Goal: Find specific page/section: Find specific page/section

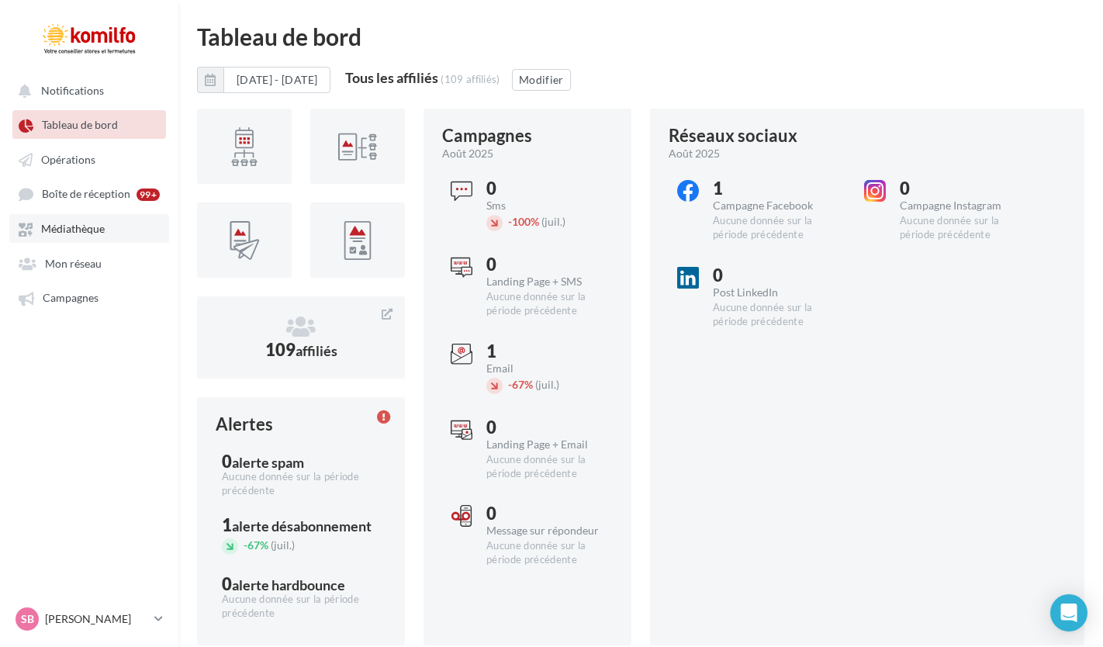
click at [74, 235] on span "Médiathèque" at bounding box center [73, 229] width 64 height 13
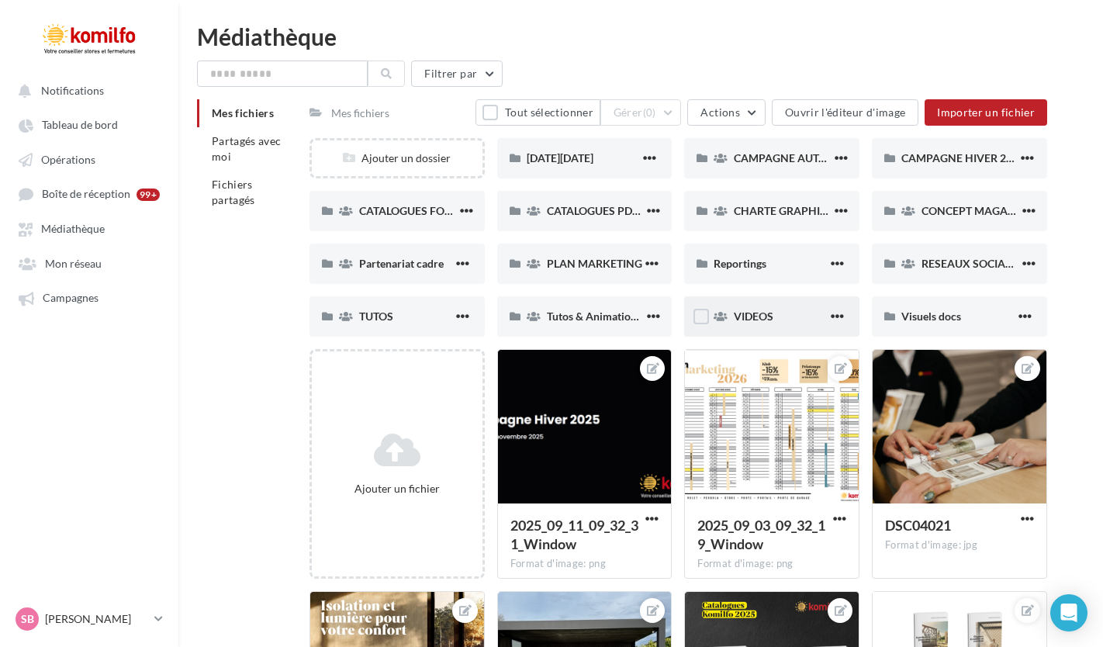
click at [792, 320] on div "VIDEOS" at bounding box center [781, 317] width 94 height 16
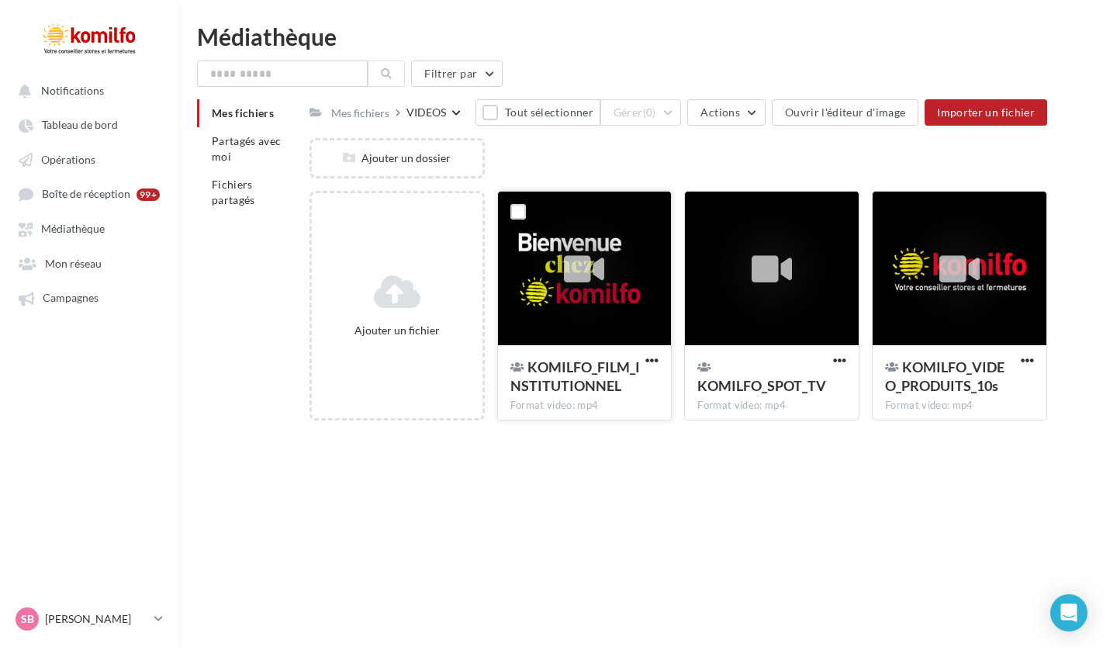
click at [595, 288] on div at bounding box center [584, 268] width 40 height 51
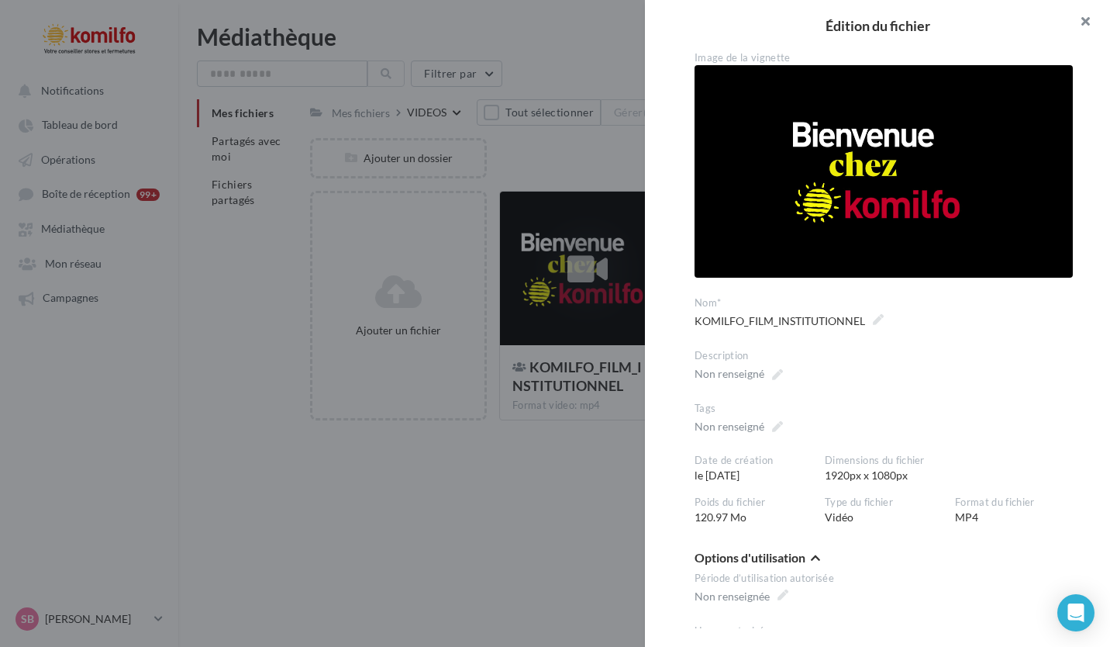
click at [1083, 23] on button "button" at bounding box center [1079, 23] width 62 height 47
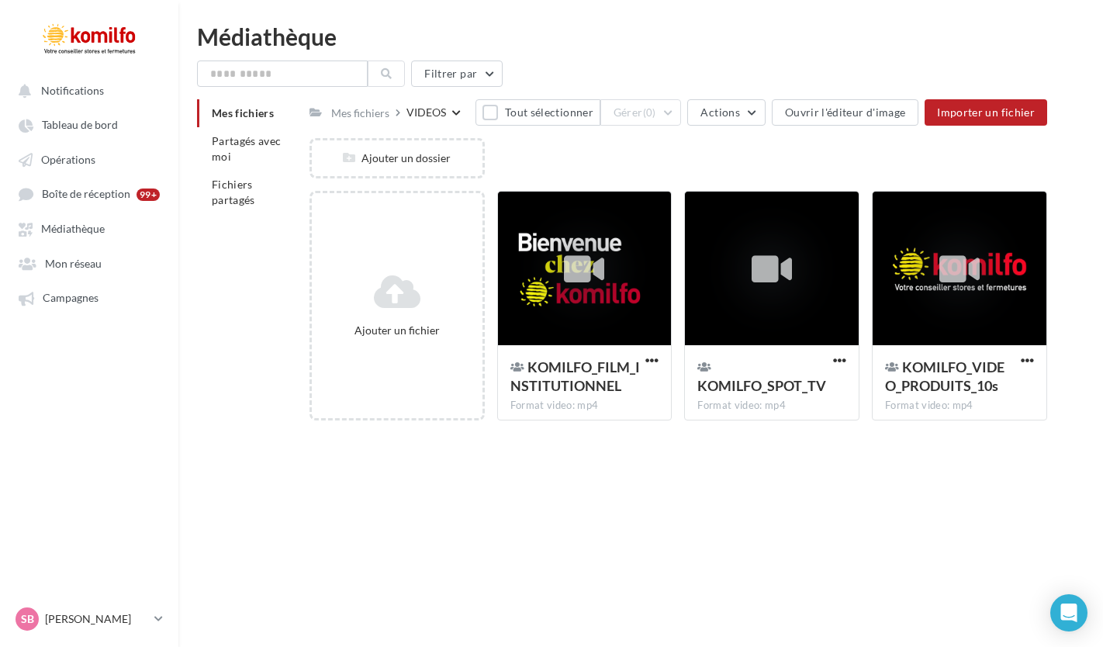
click at [250, 115] on span "Mes fichiers" at bounding box center [243, 112] width 62 height 13
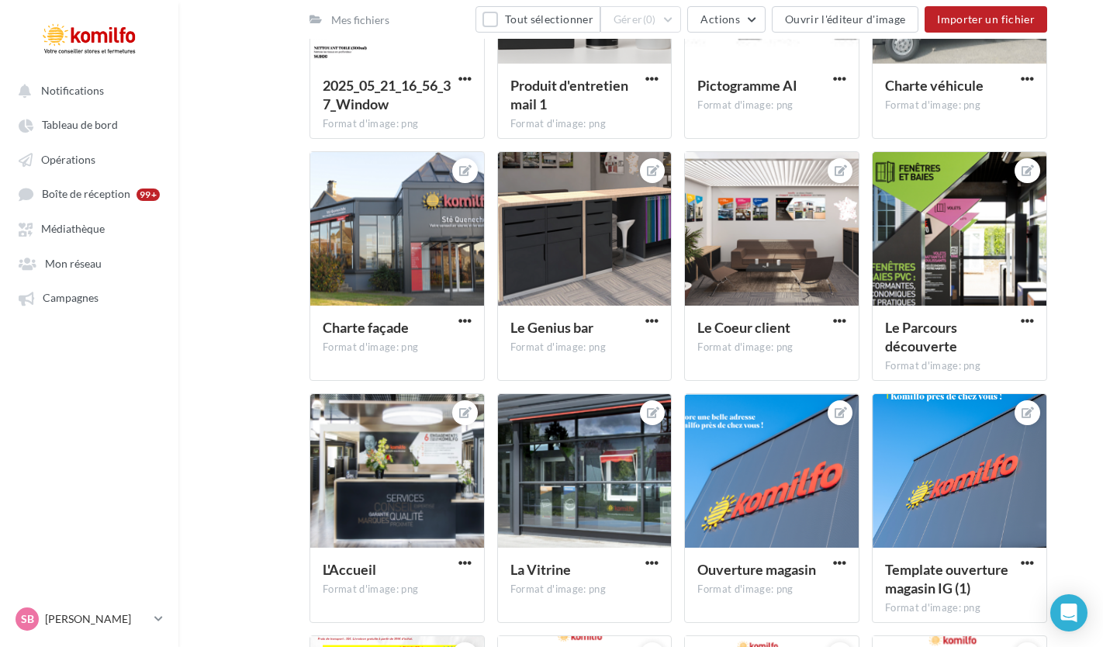
scroll to position [1109, 0]
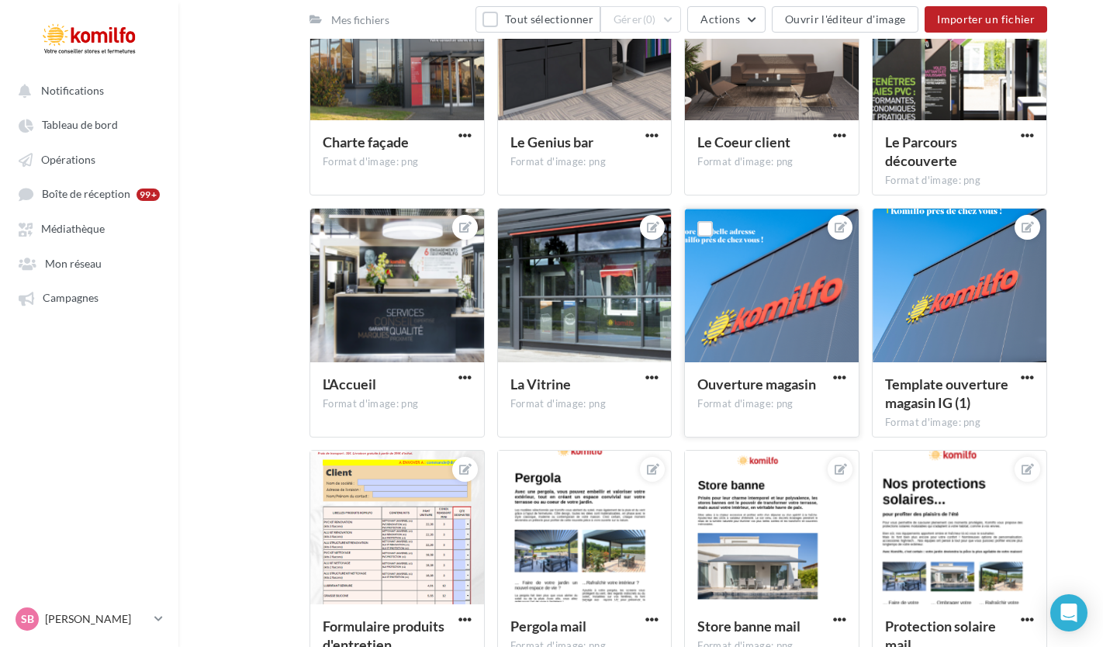
click at [760, 354] on div at bounding box center [772, 286] width 174 height 155
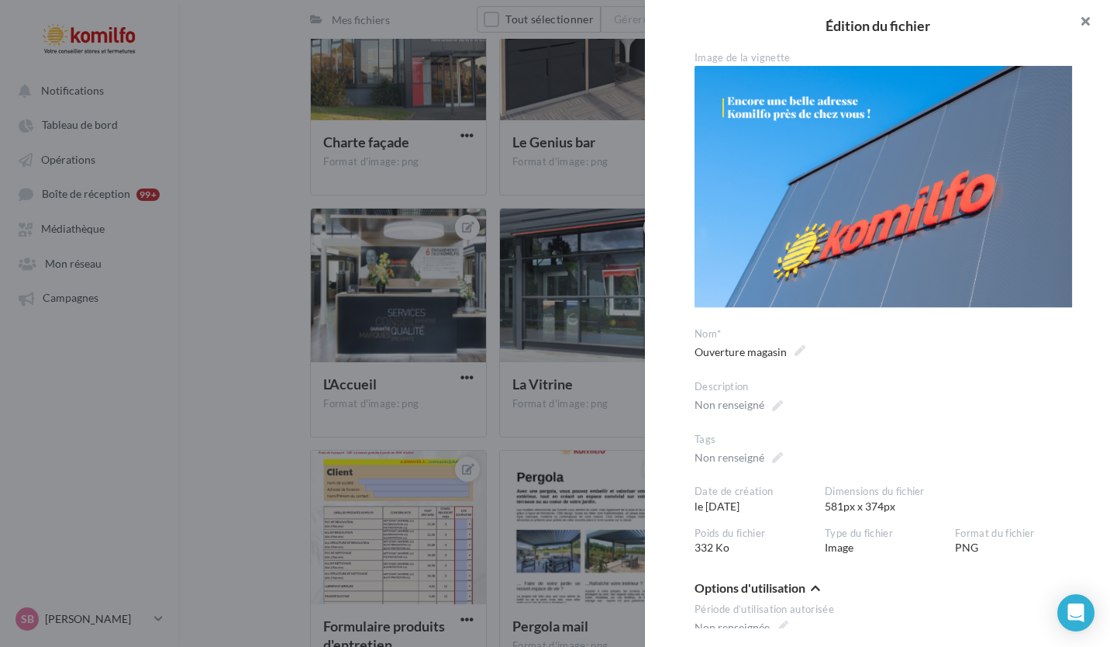
click at [1080, 23] on button "button" at bounding box center [1079, 23] width 62 height 47
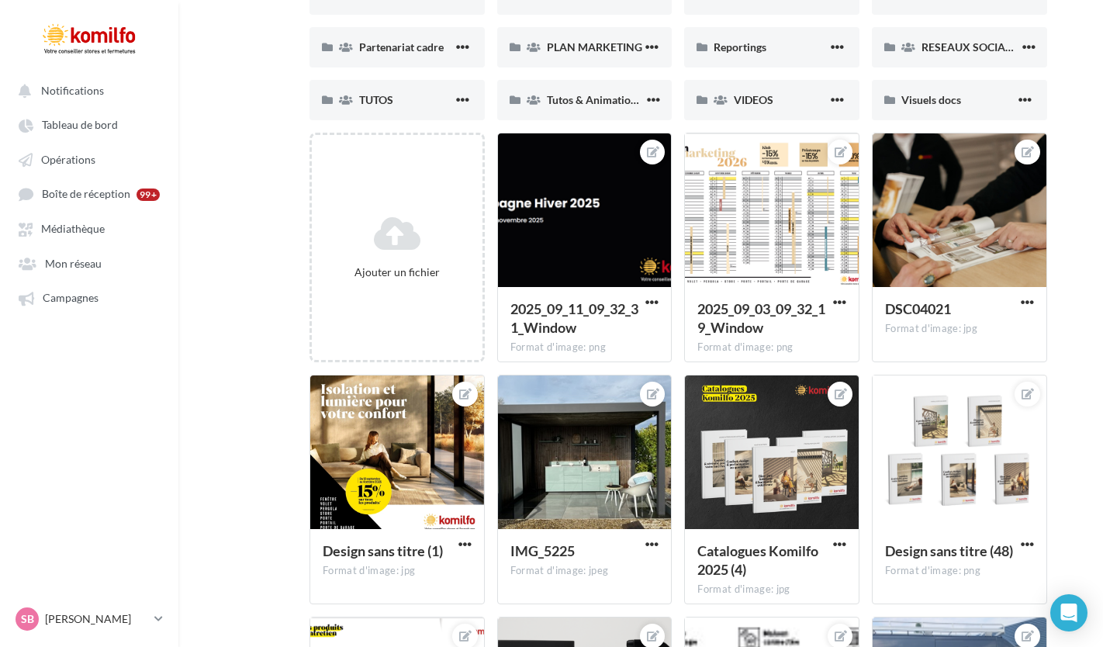
scroll to position [0, 0]
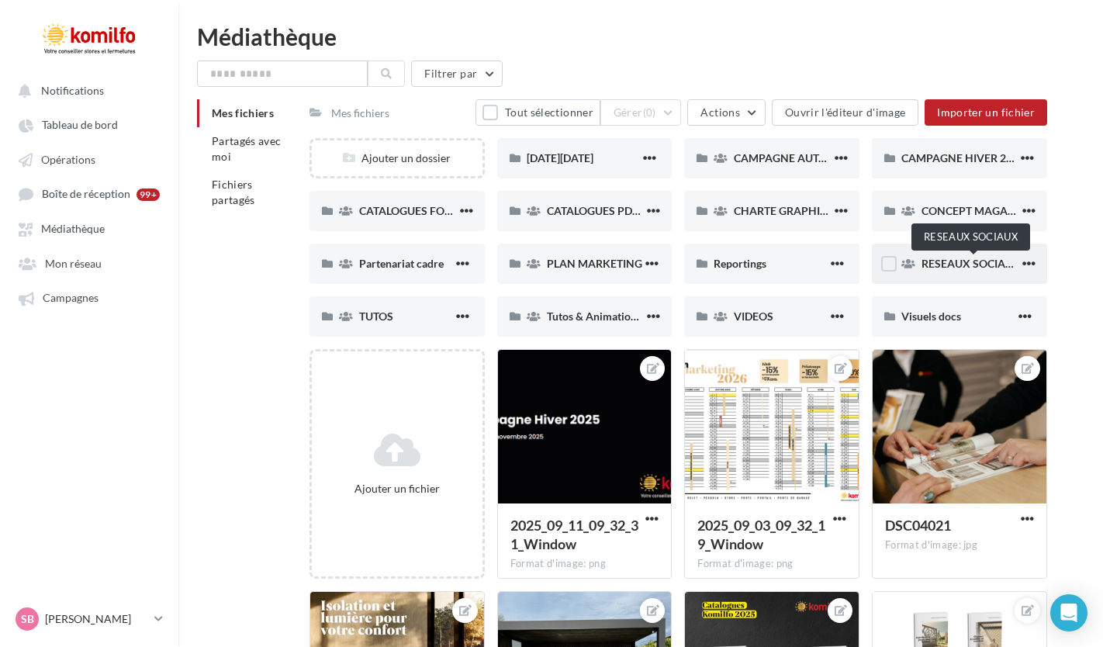
click at [940, 265] on span "RESEAUX SOCIAUX" at bounding box center [970, 263] width 99 height 13
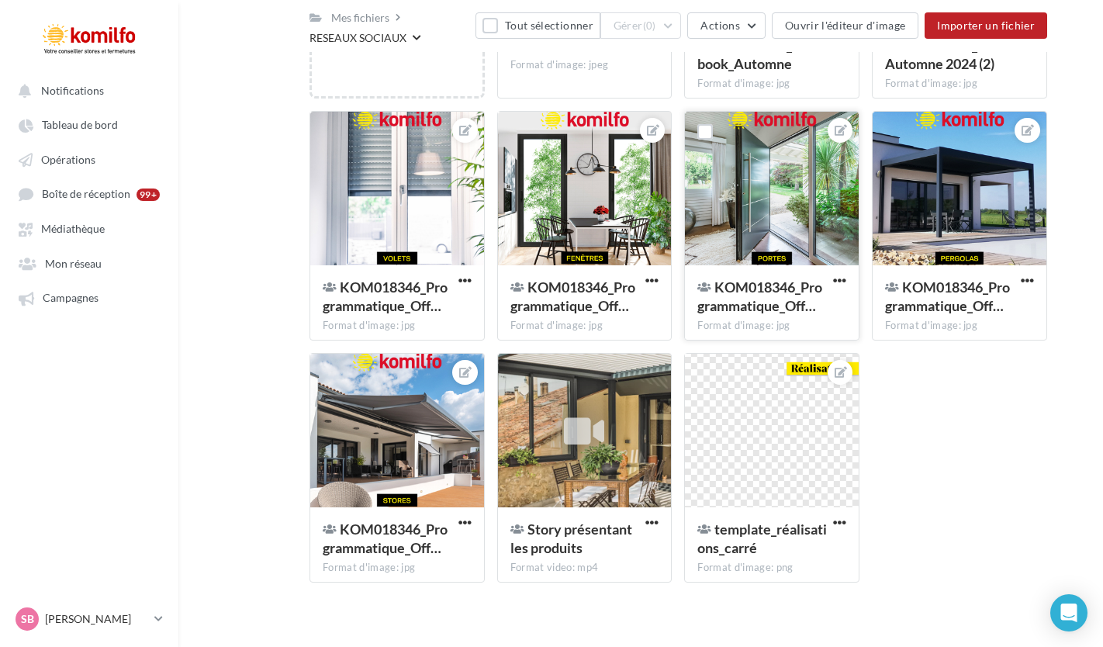
scroll to position [323, 0]
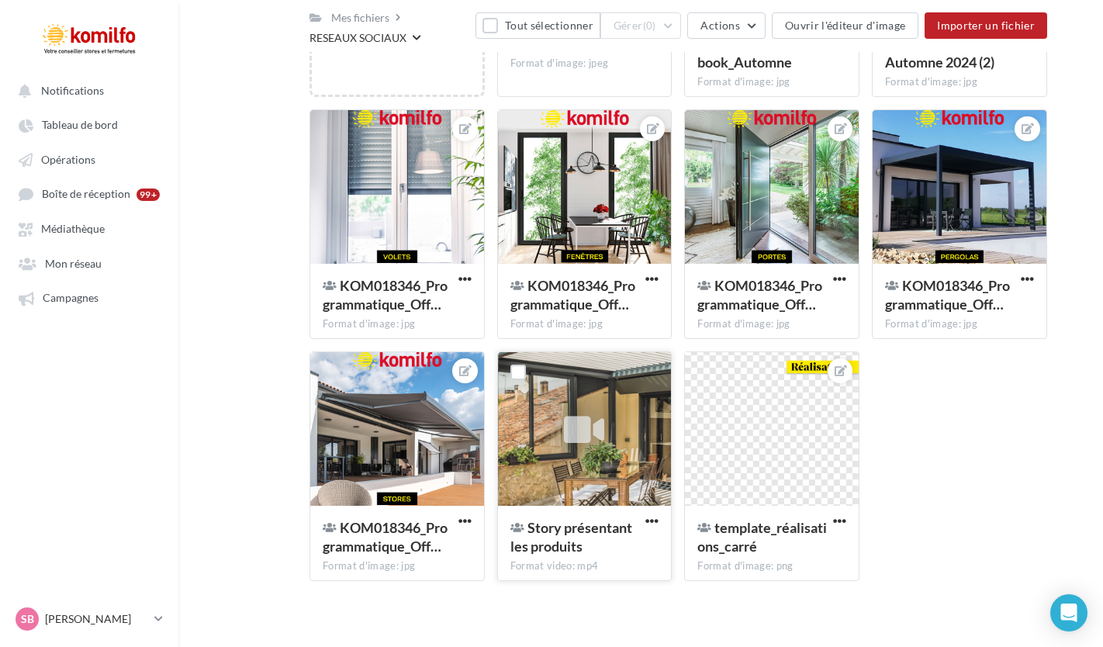
click at [616, 416] on div at bounding box center [585, 429] width 174 height 155
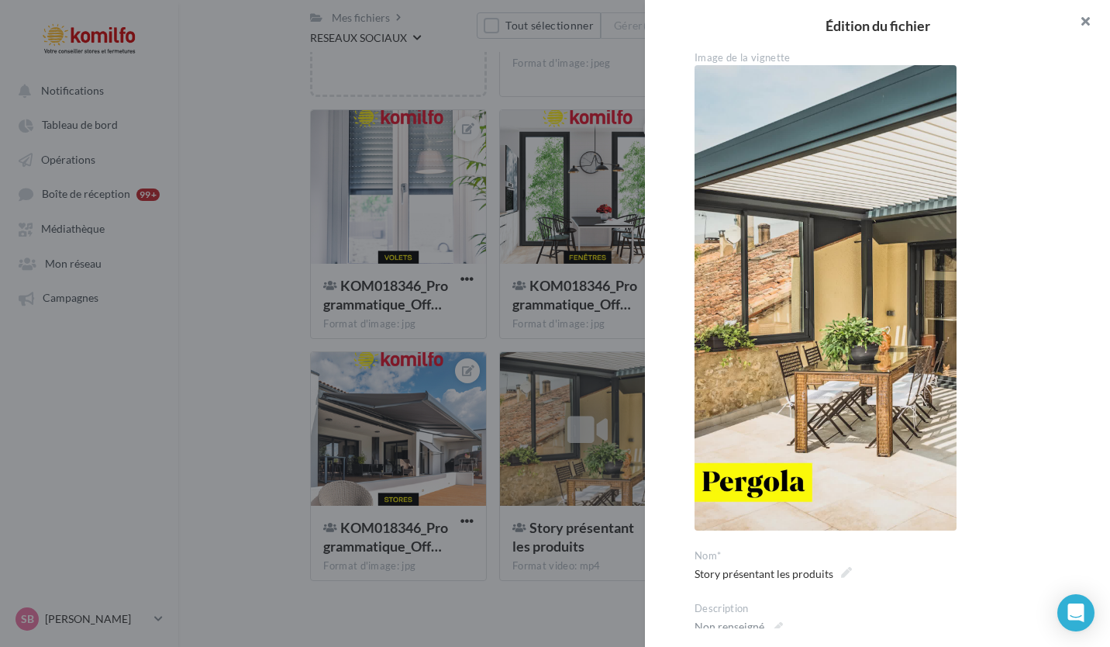
click at [1089, 19] on button "button" at bounding box center [1079, 23] width 62 height 47
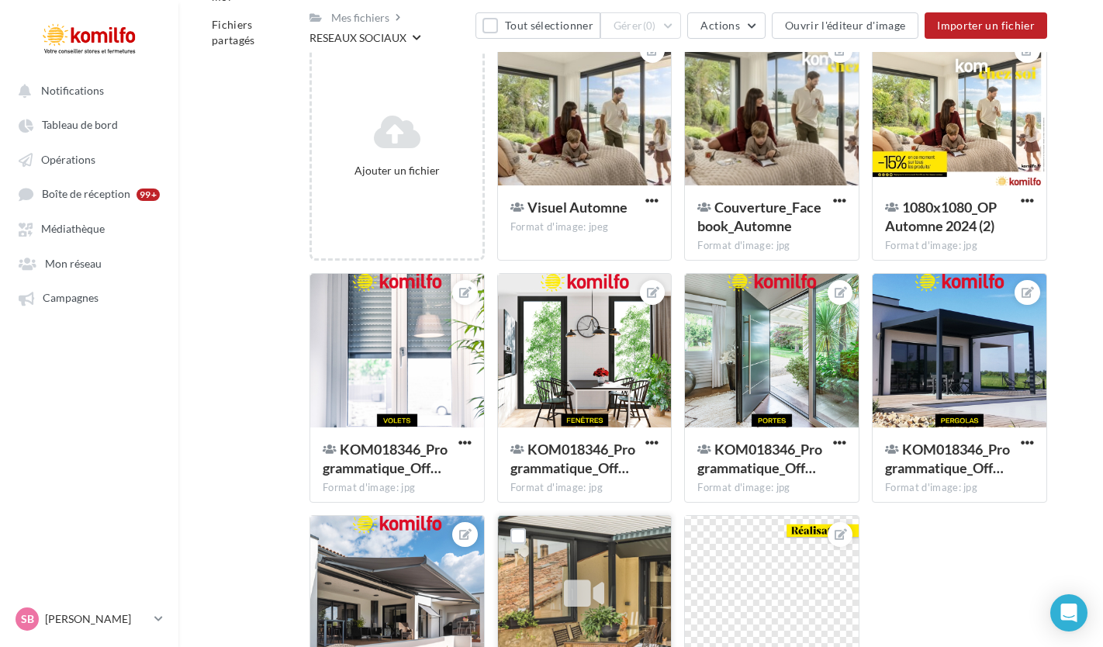
scroll to position [159, 0]
click at [582, 370] on div at bounding box center [585, 351] width 174 height 155
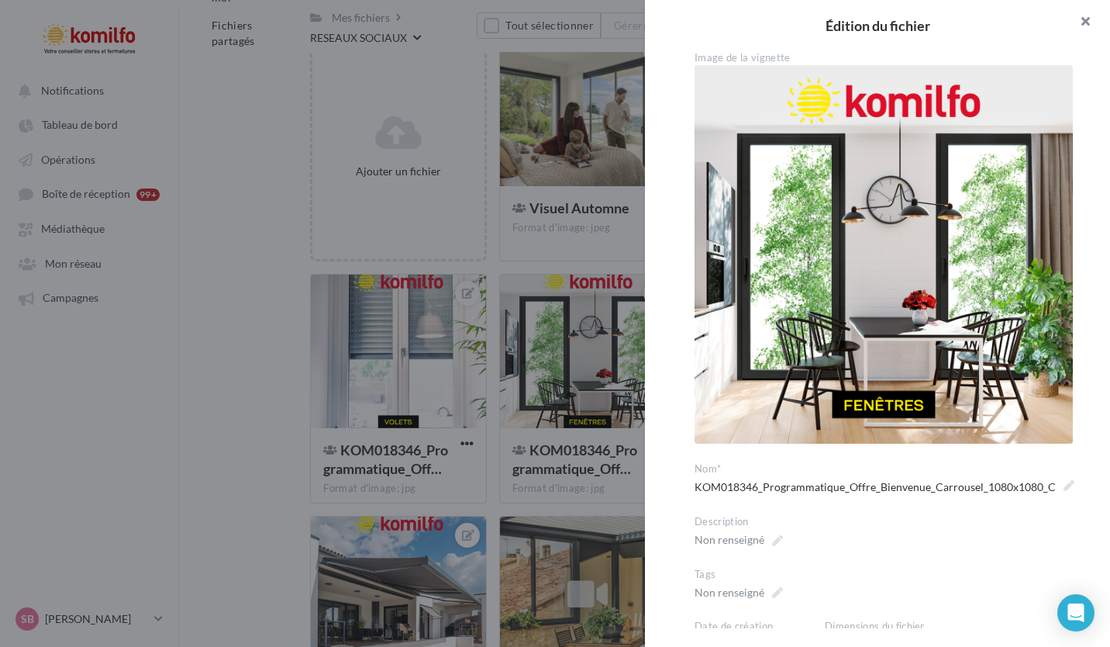
click at [1082, 27] on button "button" at bounding box center [1079, 23] width 62 height 47
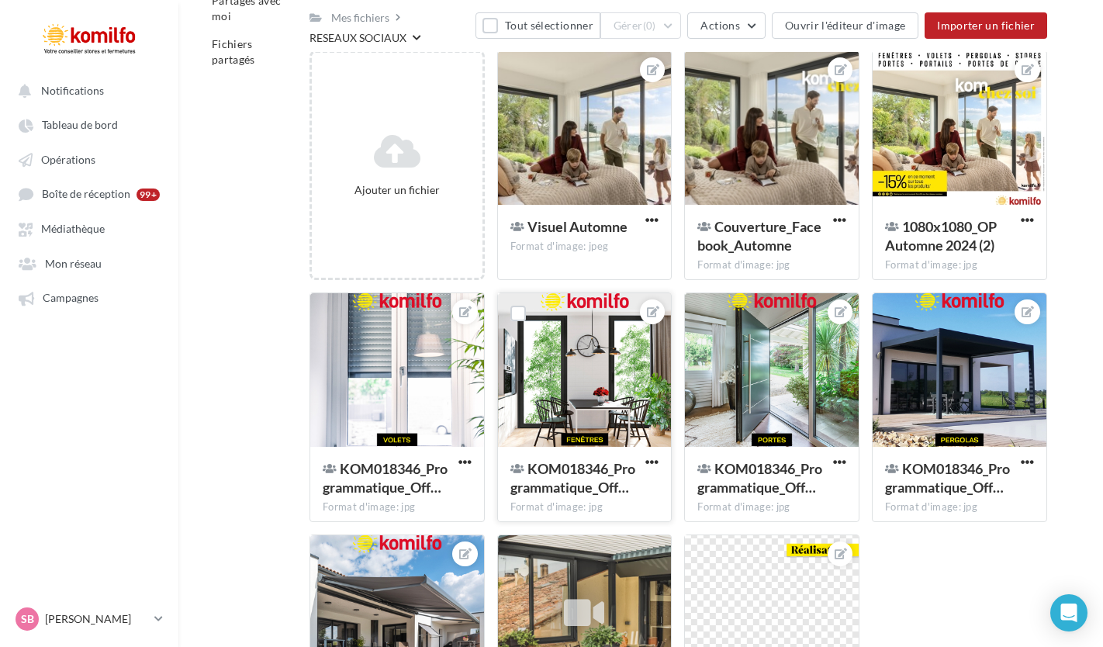
scroll to position [0, 0]
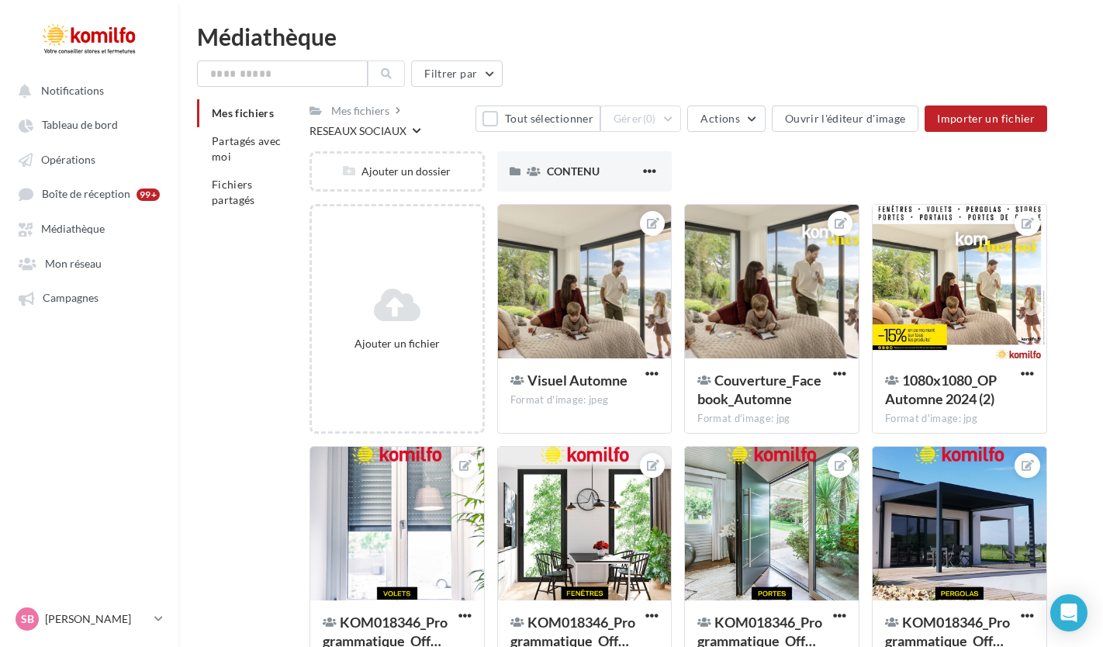
click at [343, 126] on div "RESEAUX SOCIAUX" at bounding box center [357, 131] width 97 height 16
click at [236, 113] on span "Mes fichiers" at bounding box center [243, 112] width 62 height 13
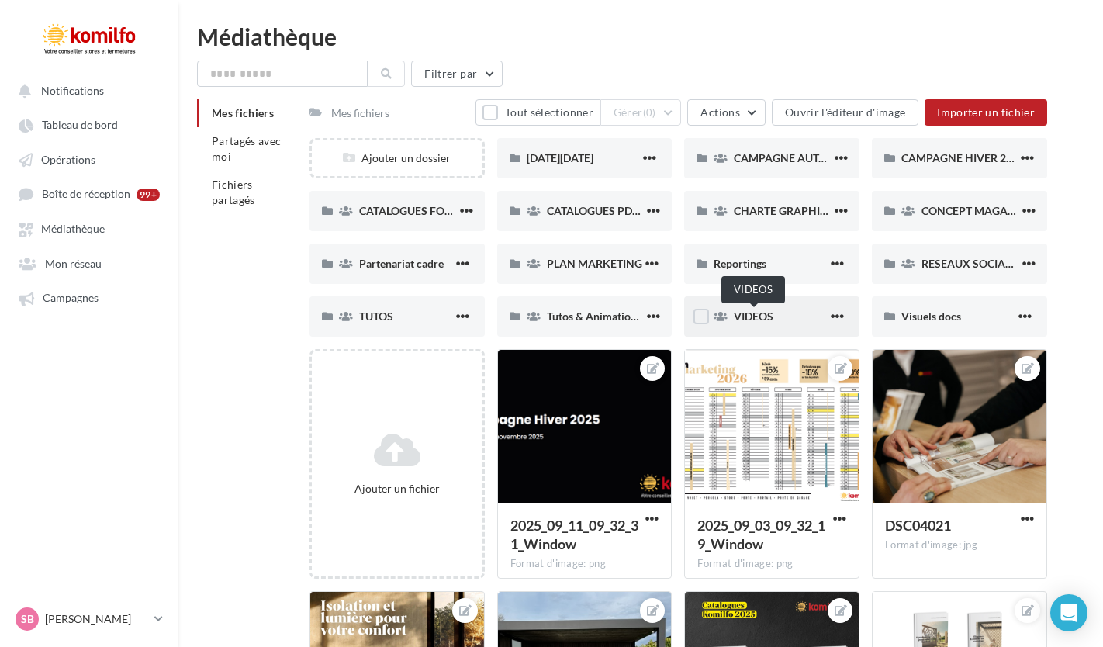
click at [748, 326] on div "VIDEOS" at bounding box center [771, 316] width 175 height 40
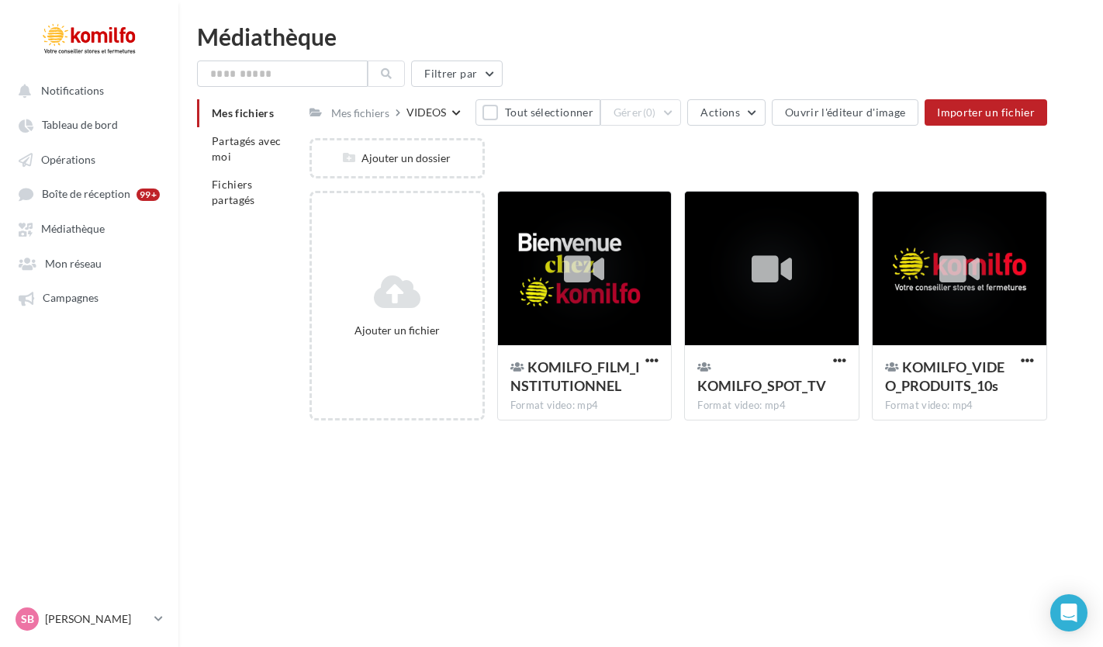
click at [229, 112] on span "Mes fichiers" at bounding box center [243, 112] width 62 height 13
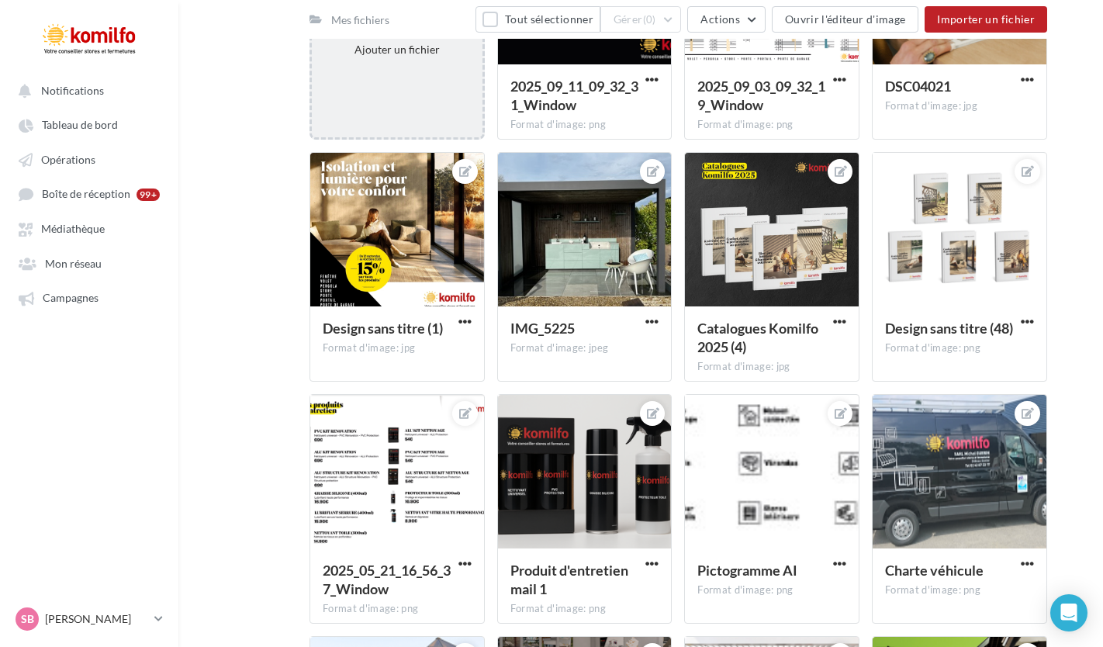
scroll to position [440, 0]
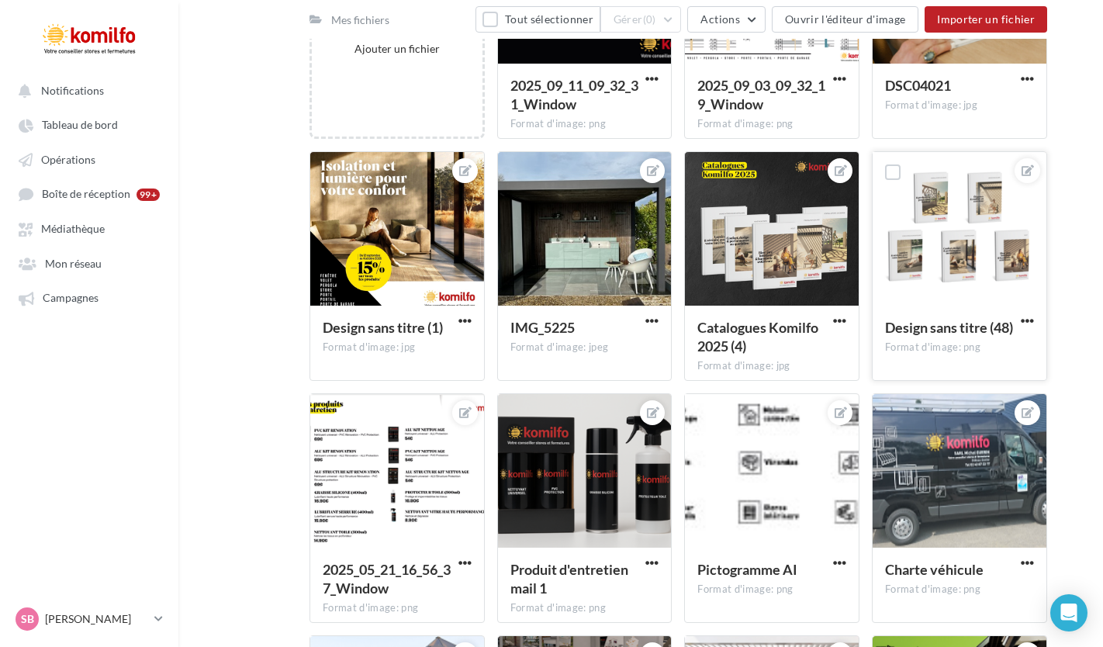
click at [985, 285] on div at bounding box center [959, 229] width 174 height 155
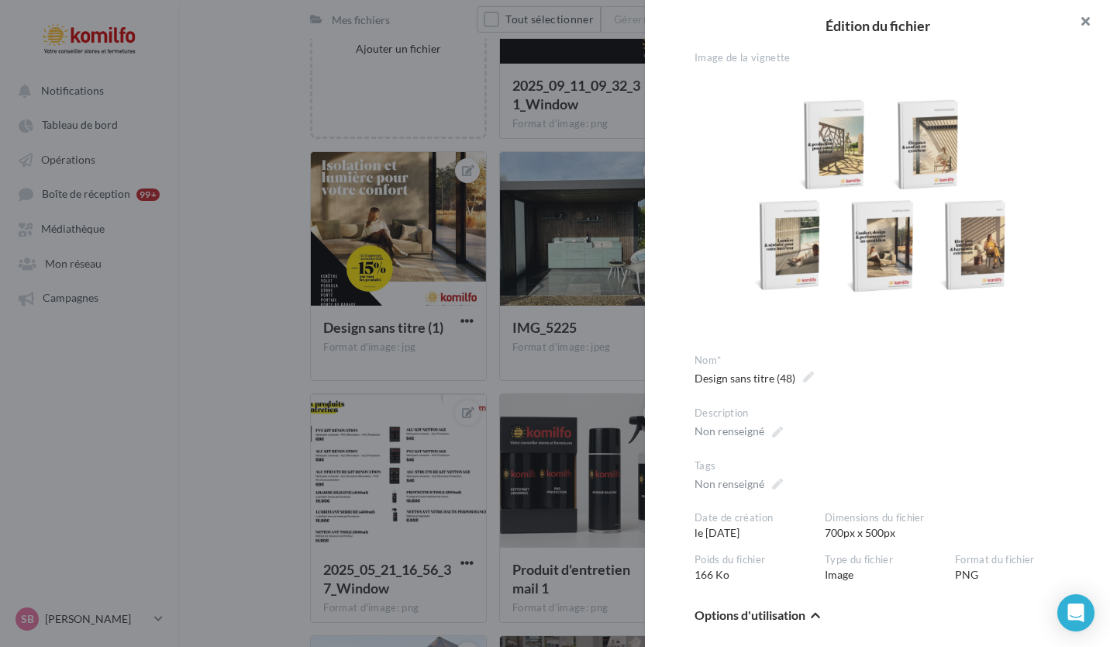
click at [1089, 20] on button "button" at bounding box center [1079, 23] width 62 height 47
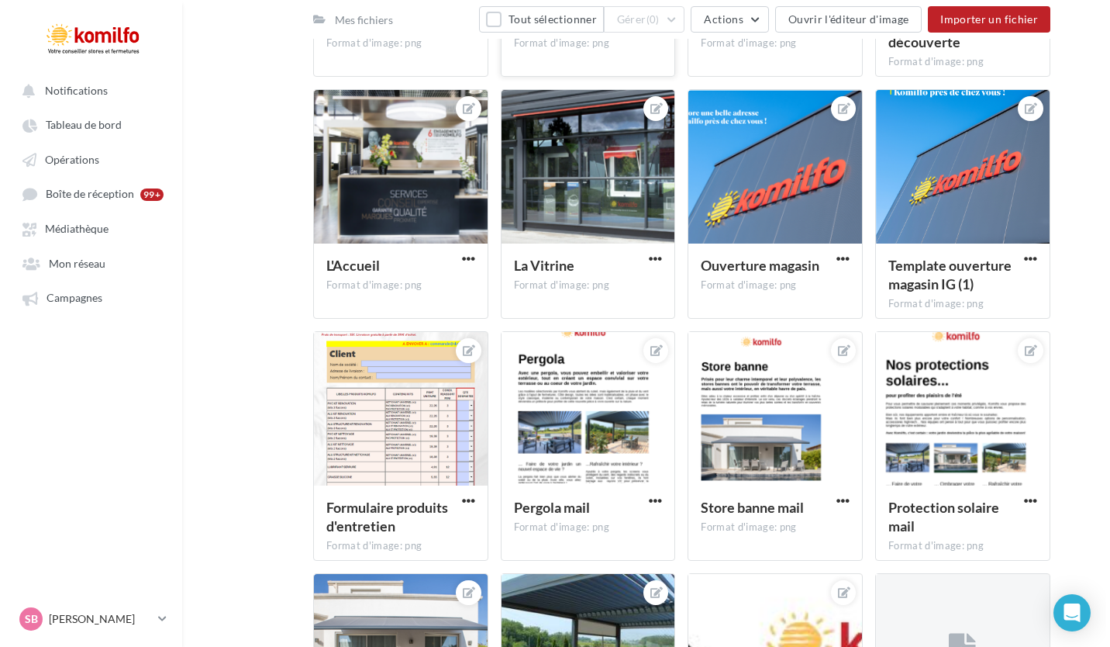
scroll to position [1225, 0]
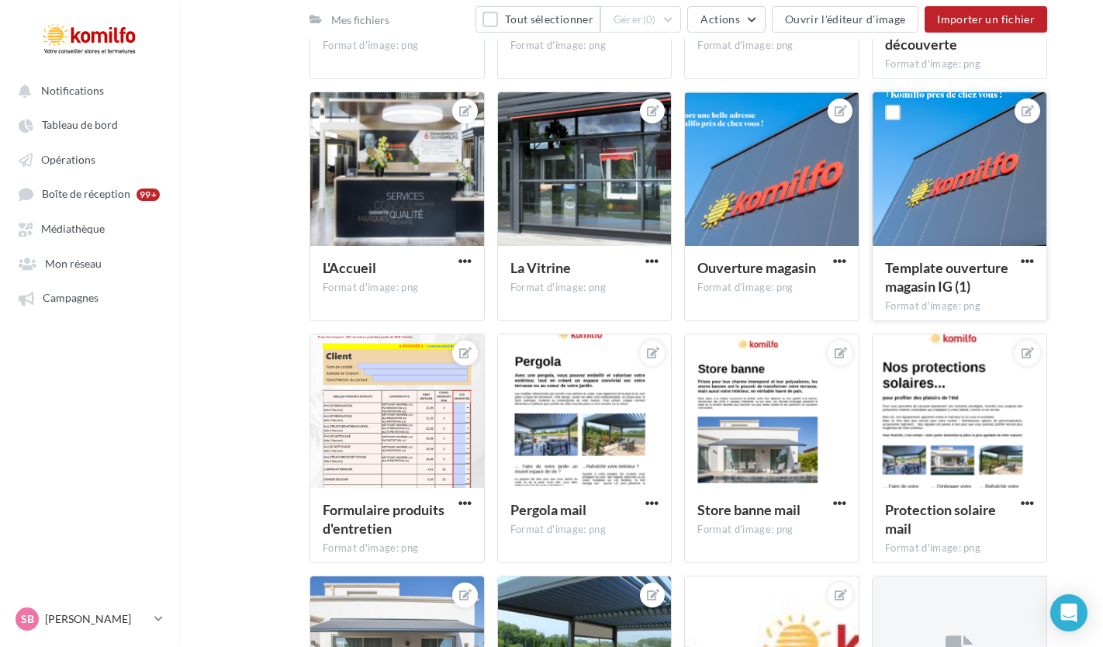
click at [918, 289] on span "Template ouverture magasin IG (1)" at bounding box center [946, 277] width 123 height 36
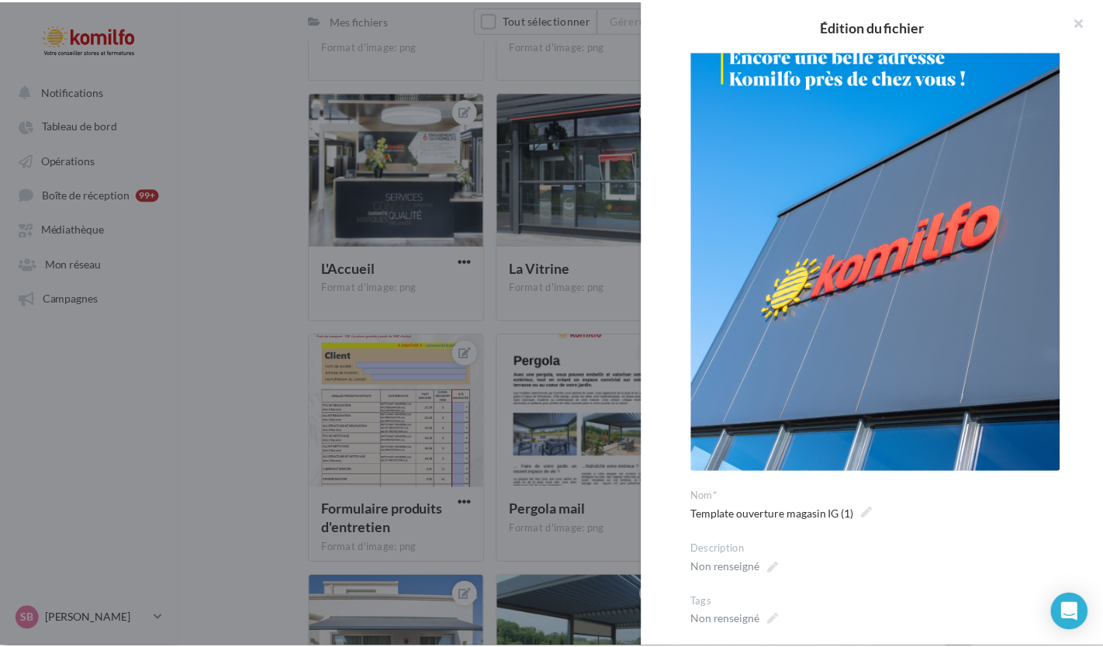
scroll to position [46, 0]
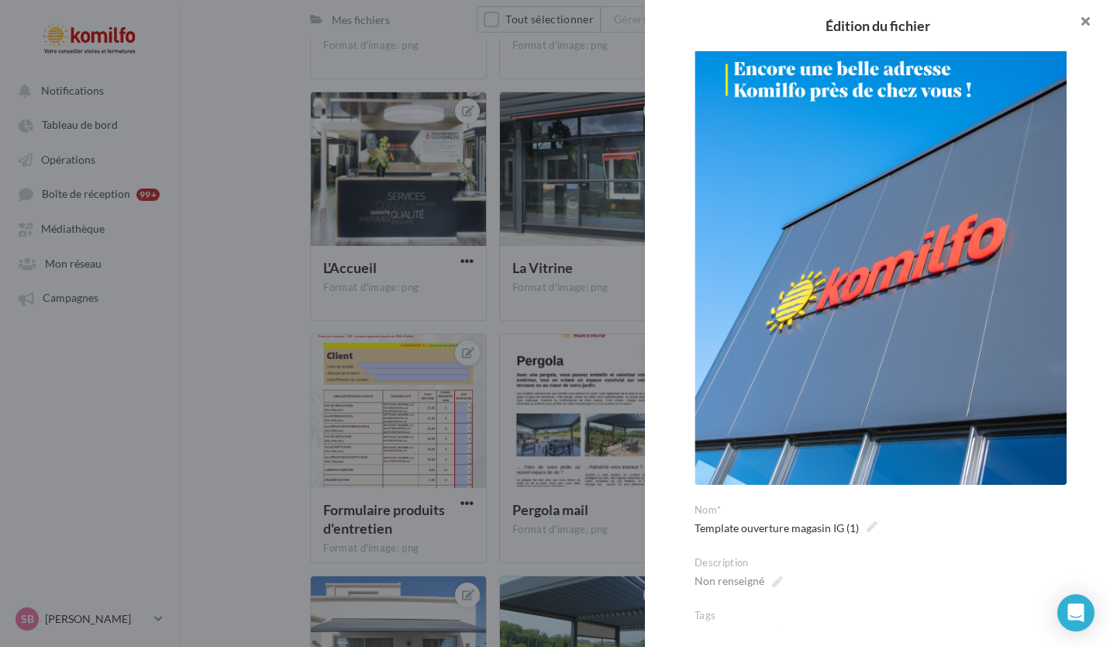
click at [1093, 19] on button "button" at bounding box center [1079, 23] width 62 height 47
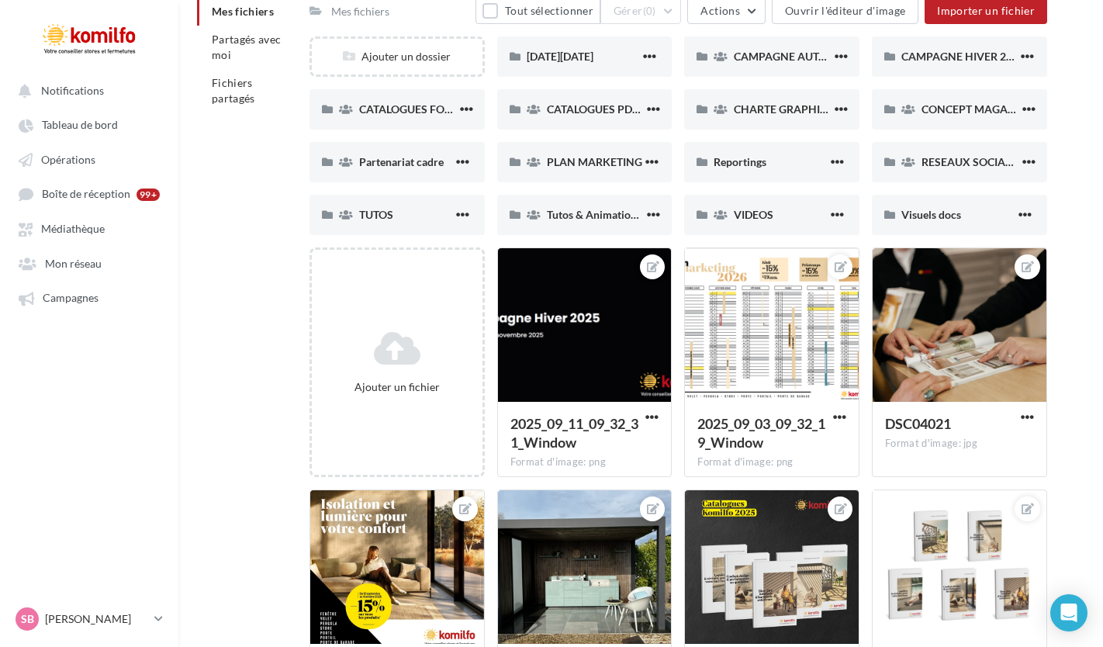
scroll to position [0, 0]
